Goal: Task Accomplishment & Management: Use online tool/utility

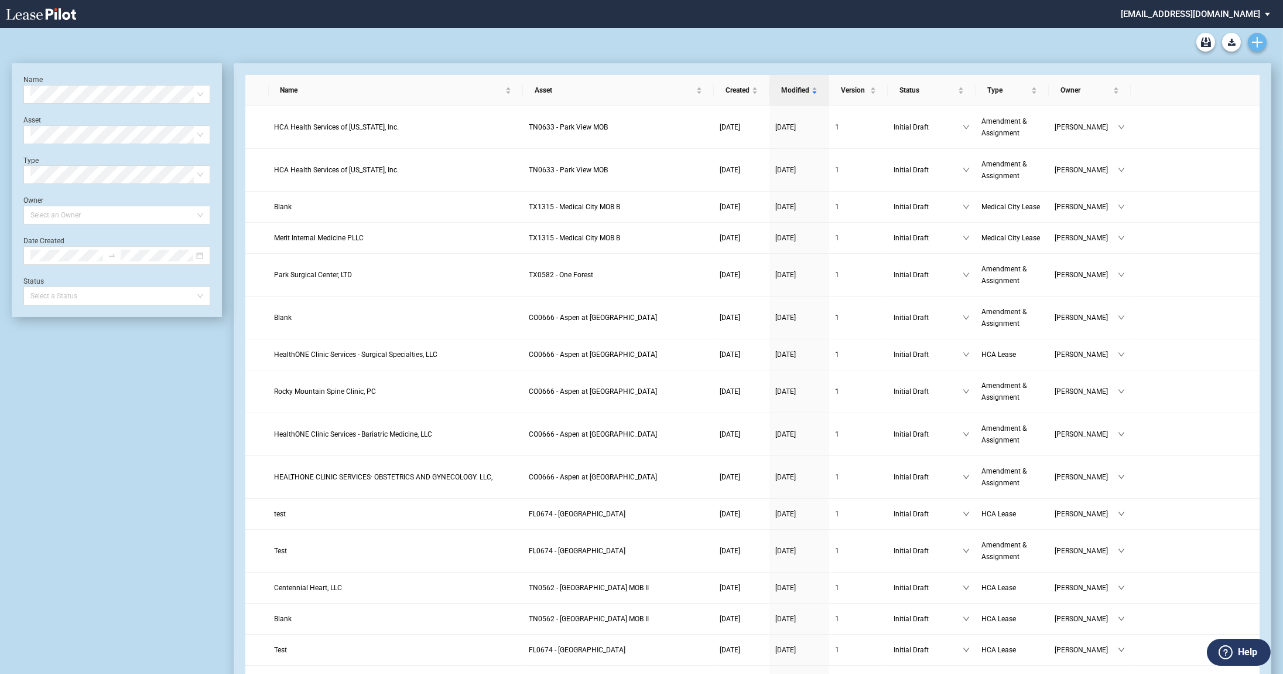
click at [1259, 41] on icon "Create new document" at bounding box center [1257, 42] width 11 height 11
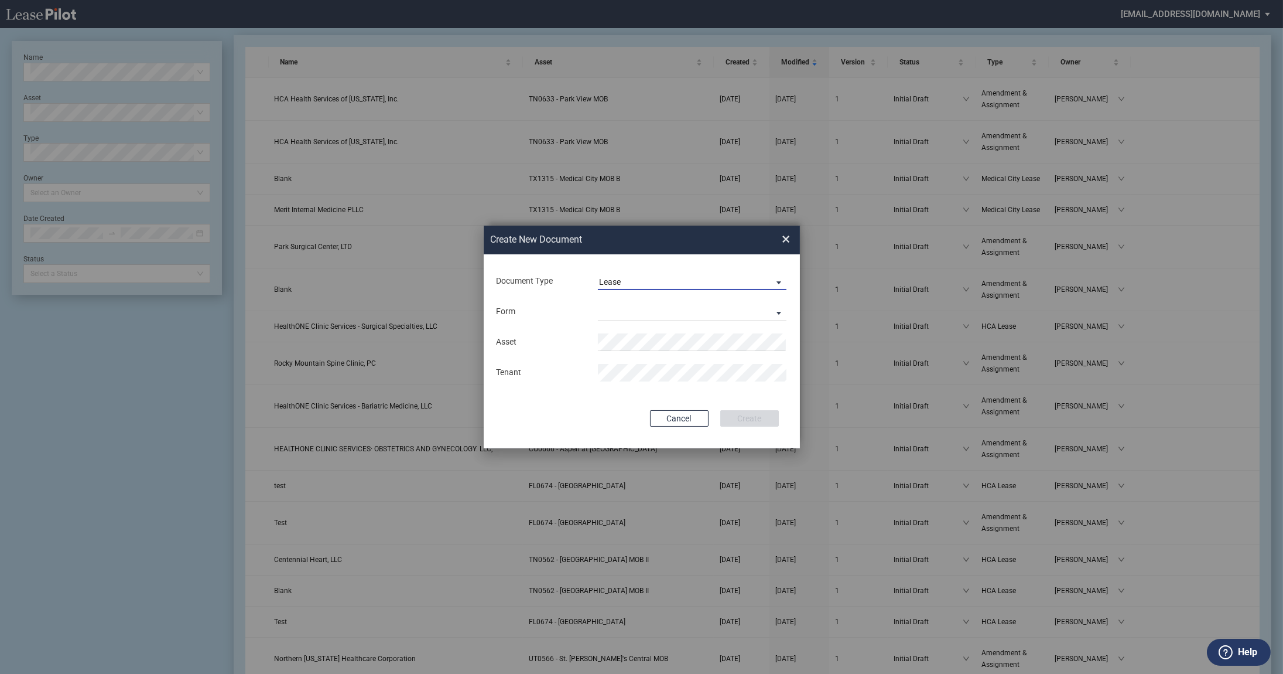
click at [610, 283] on div "Lease" at bounding box center [610, 281] width 22 height 9
click at [607, 305] on div "Amendment" at bounding box center [624, 309] width 50 height 13
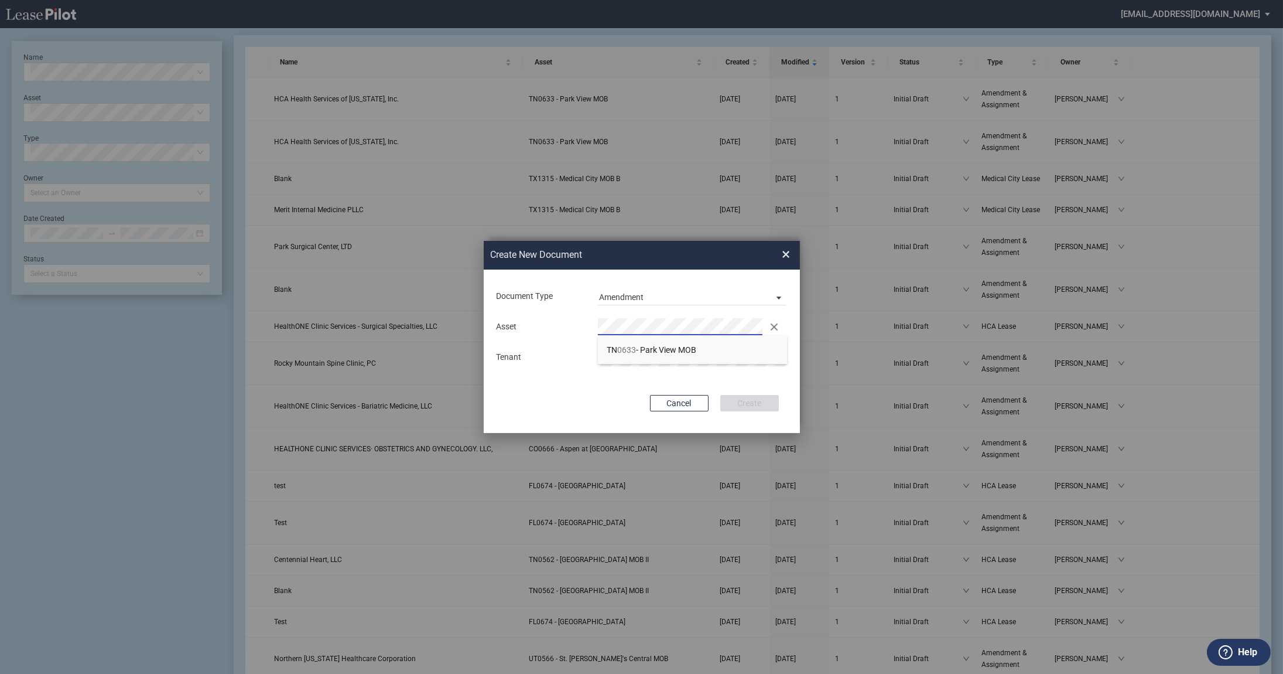
click at [686, 345] on span "TN 0633 - Park View MOB" at bounding box center [652, 349] width 90 height 9
click at [650, 347] on md-input-container "Tenant" at bounding box center [642, 357] width 293 height 20
click at [739, 401] on button "Create" at bounding box center [750, 403] width 59 height 16
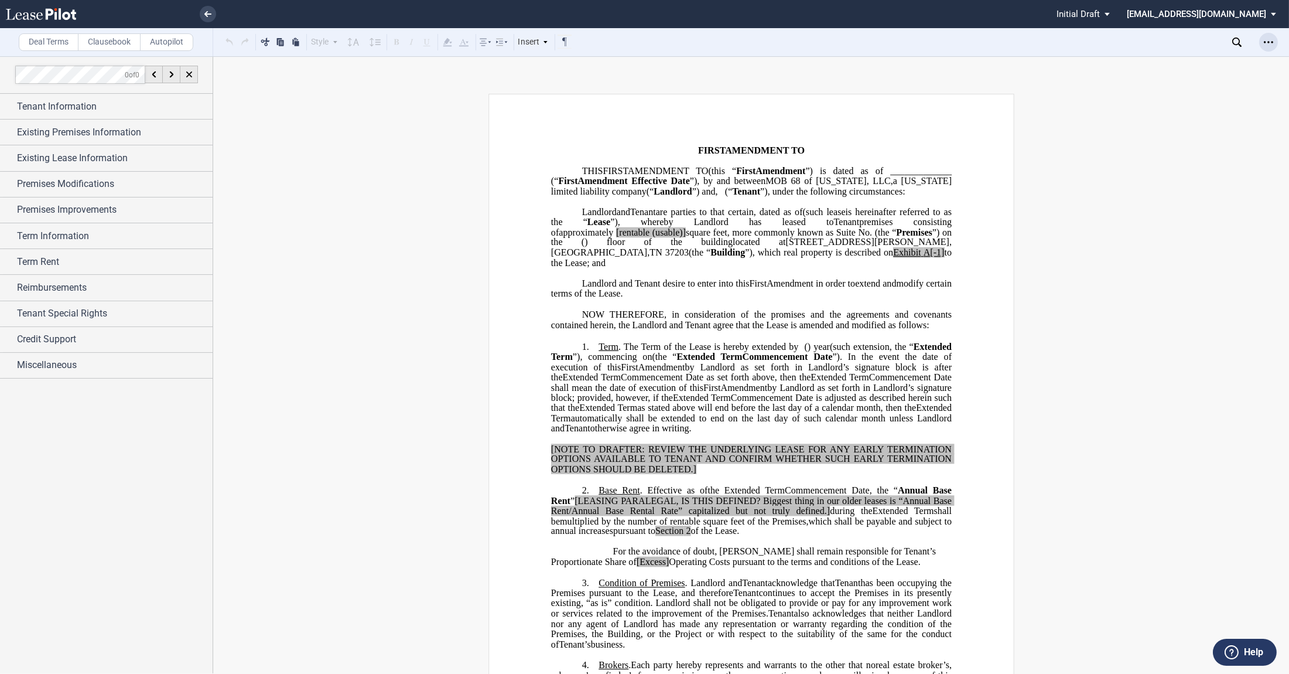
click at [1265, 42] on use "Open Lease options menu" at bounding box center [1268, 42] width 9 height 2
click at [1179, 148] on div "Compare" at bounding box center [1200, 150] width 143 height 10
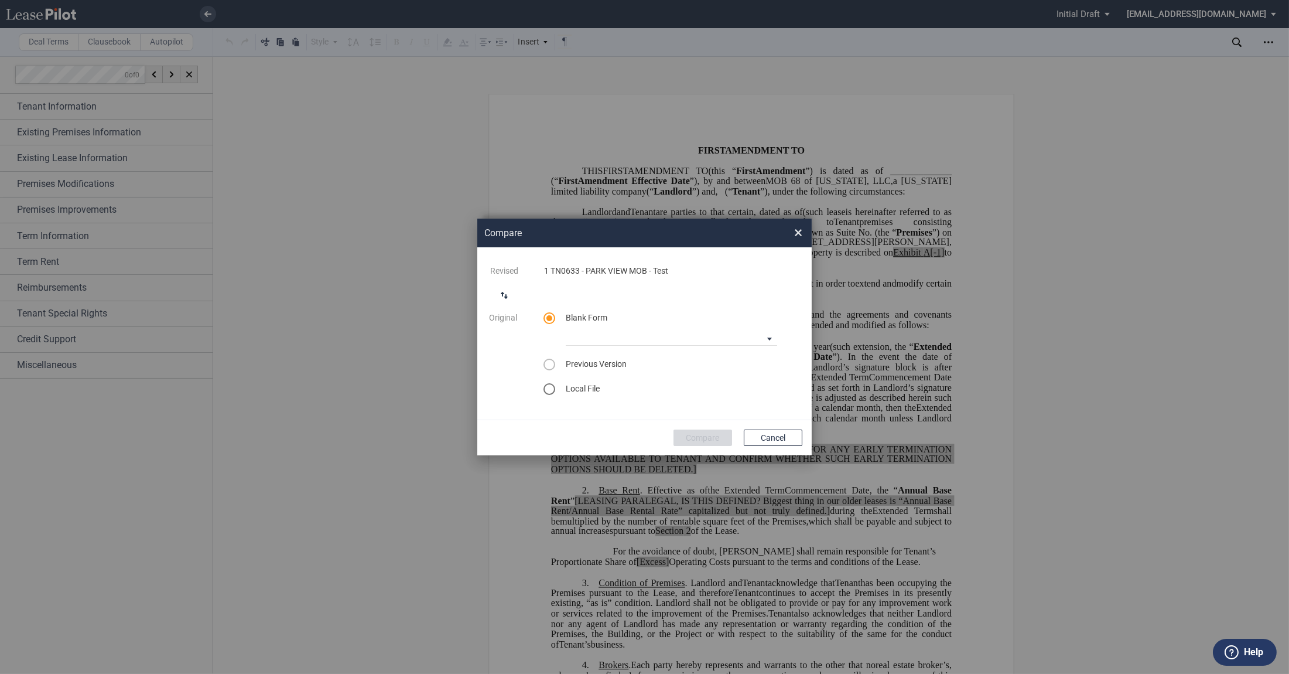
click at [506, 297] on md-icon "switch comparison direction" at bounding box center [504, 295] width 14 height 14
click at [542, 393] on div "Compare × ..." at bounding box center [548, 389] width 23 height 12
click at [548, 391] on div "select word doc" at bounding box center [550, 389] width 12 height 12
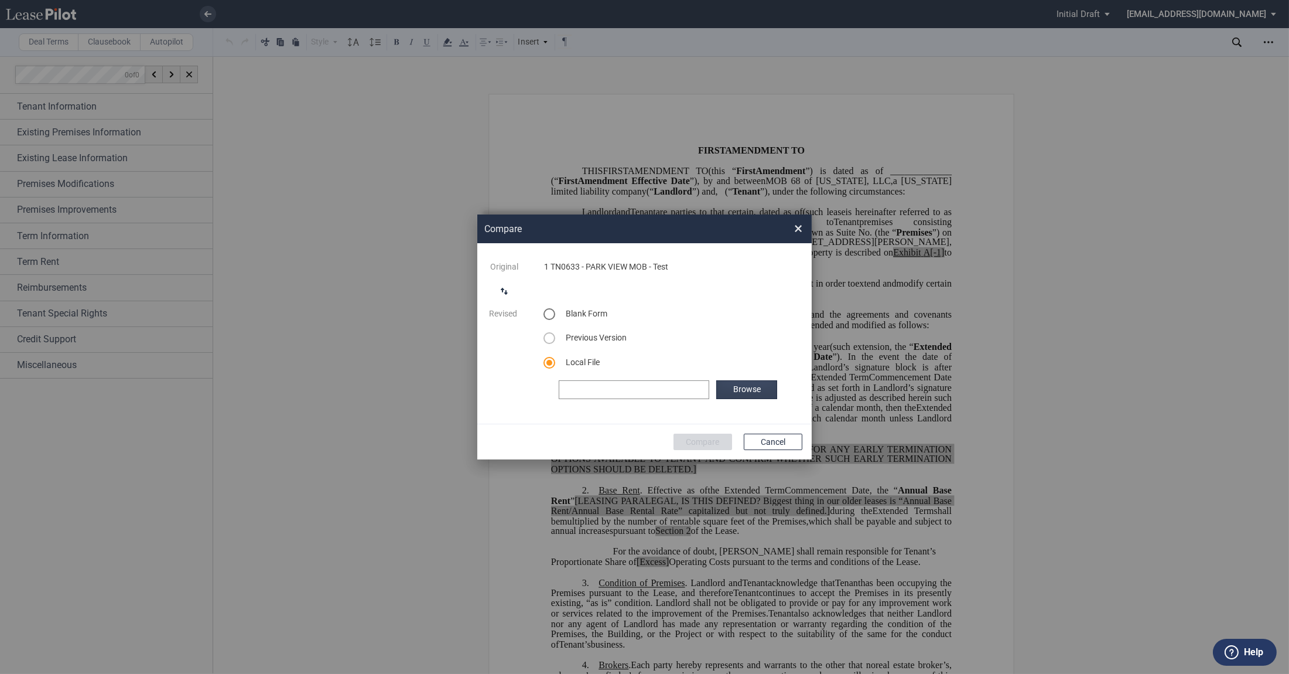
click at [726, 385] on label "Browse" at bounding box center [746, 389] width 61 height 19
click at [704, 438] on button "Compare" at bounding box center [703, 441] width 59 height 16
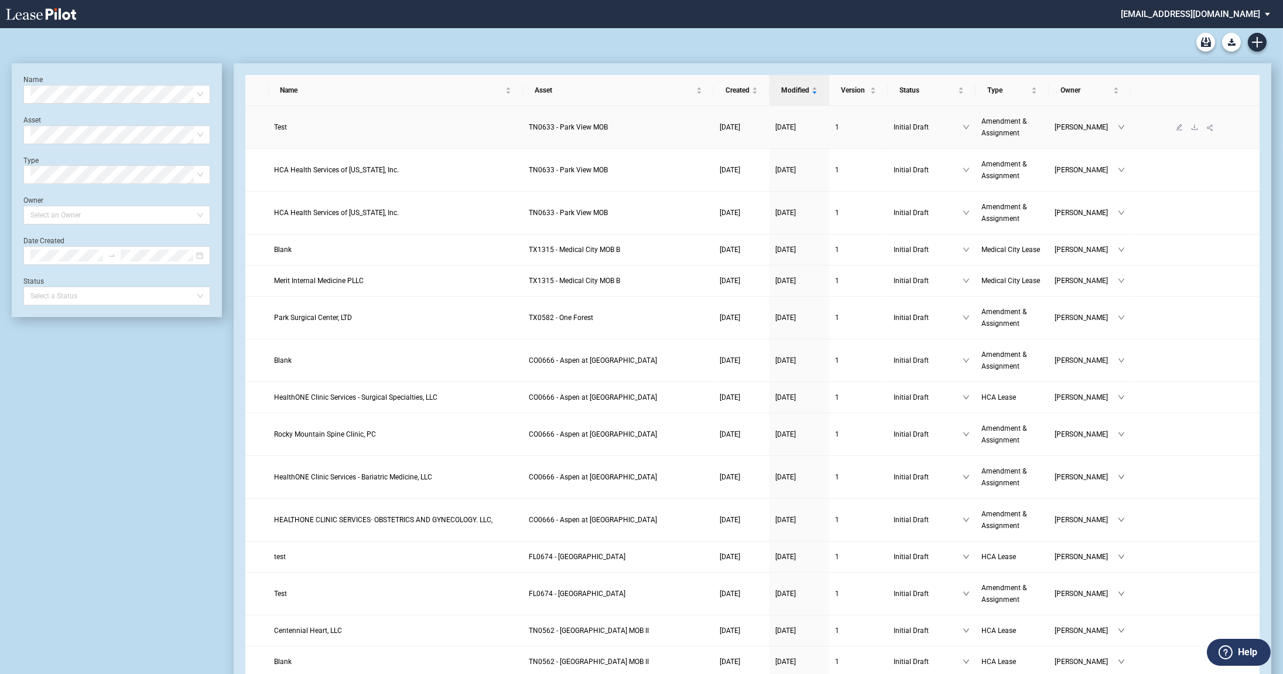
click at [285, 126] on span "Test" at bounding box center [281, 127] width 13 height 8
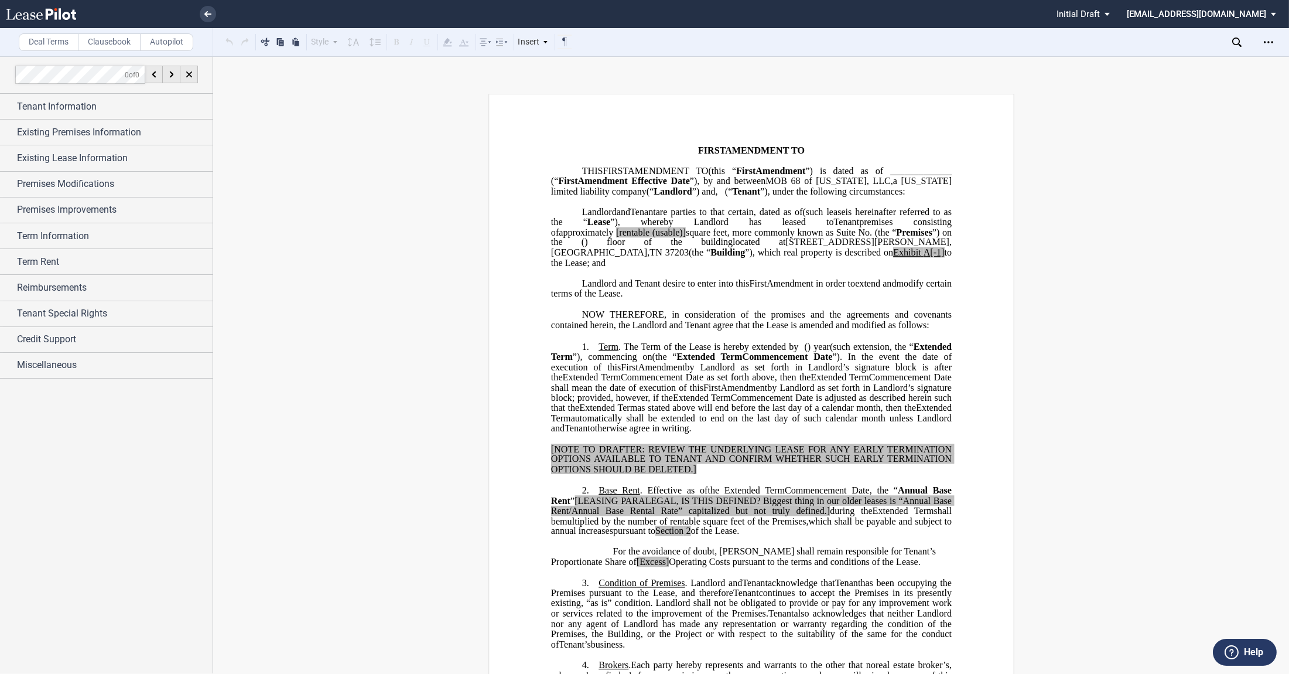
click at [1268, 42] on use "Open Lease options menu" at bounding box center [1268, 42] width 9 height 2
click at [1151, 147] on div "Compare" at bounding box center [1200, 150] width 143 height 10
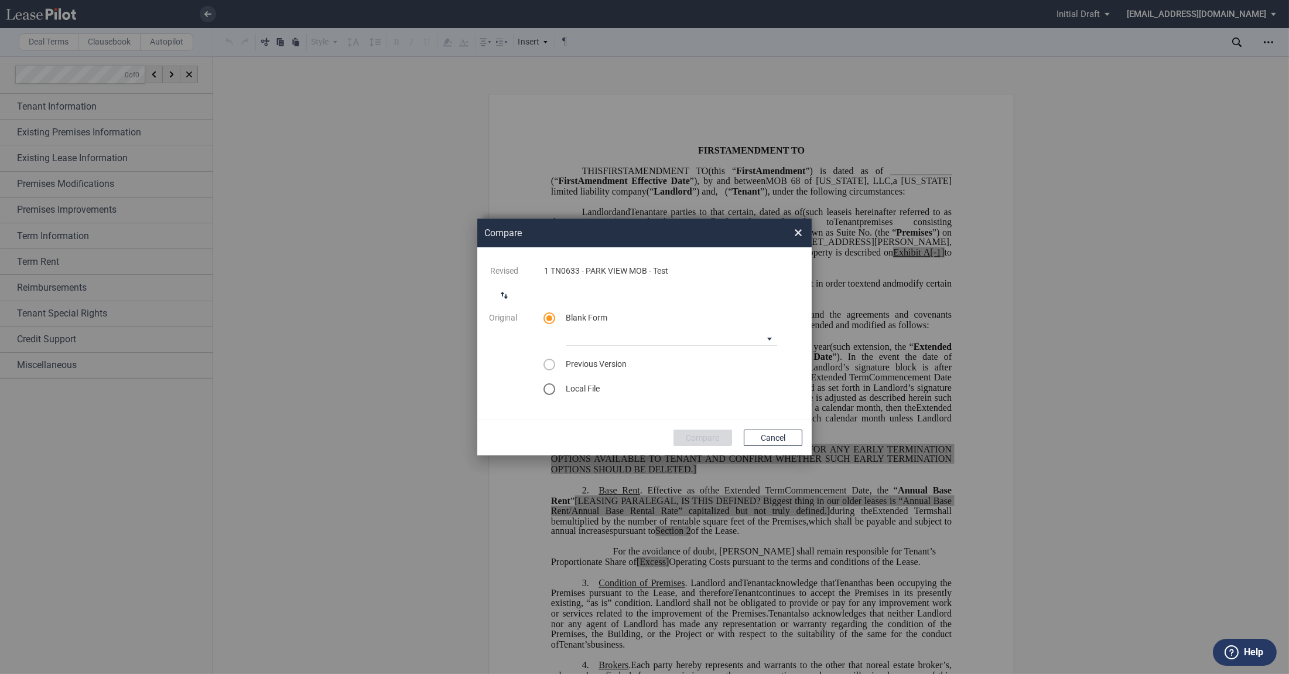
click at [504, 296] on md-icon "switch comparison direction" at bounding box center [504, 295] width 14 height 14
click at [549, 389] on div "select word doc" at bounding box center [550, 389] width 12 height 12
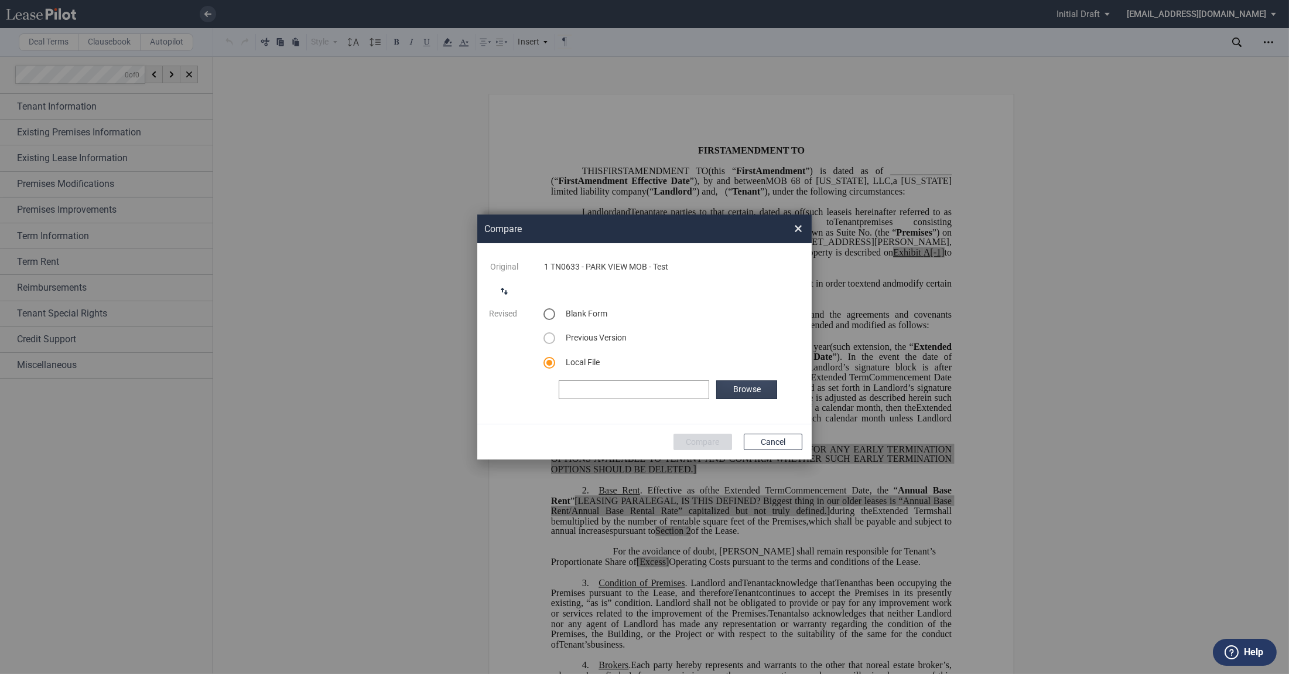
click at [743, 390] on label "Browse" at bounding box center [746, 389] width 61 height 19
click at [688, 436] on button "Compare" at bounding box center [703, 441] width 59 height 16
